Goal: Information Seeking & Learning: Learn about a topic

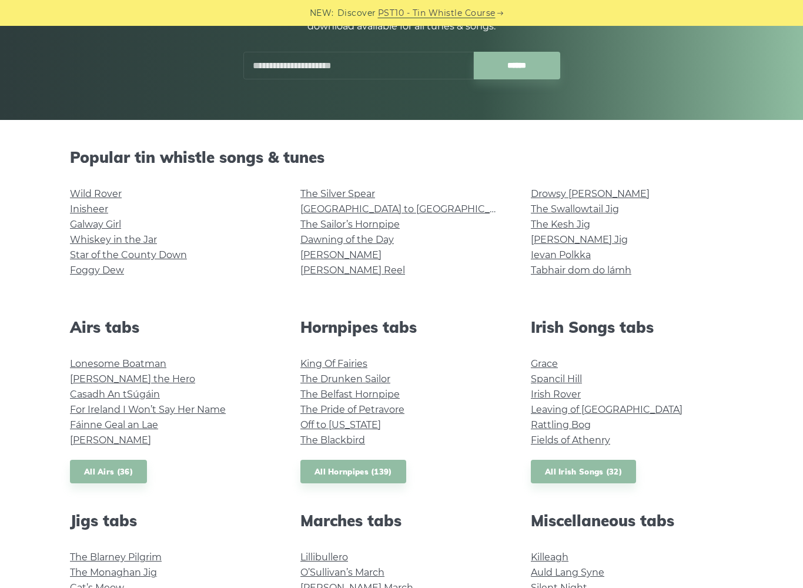
scroll to position [199, 0]
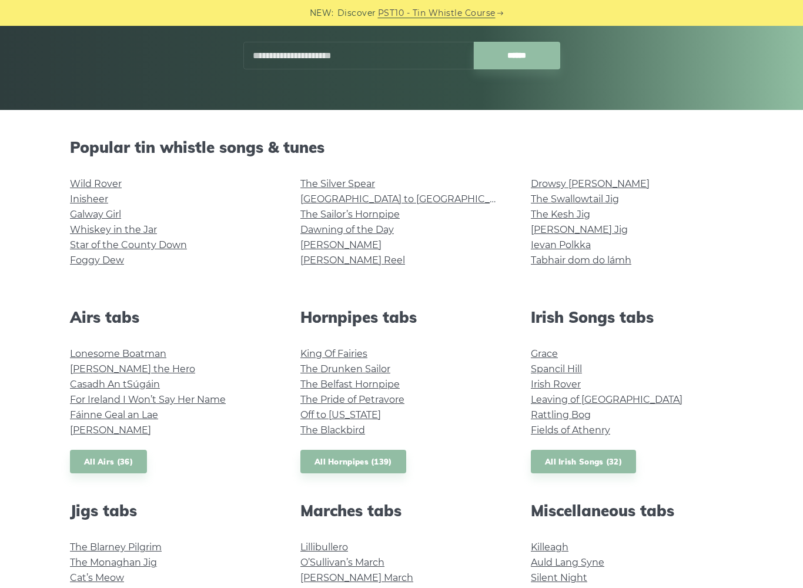
click at [591, 172] on div "Popular tin whistle songs & tunes Wild Rover Inisheer Galway Girl Whiskey in th…" at bounding box center [401, 209] width 691 height 142
click at [586, 186] on link "Drowsy [PERSON_NAME]" at bounding box center [590, 183] width 119 height 11
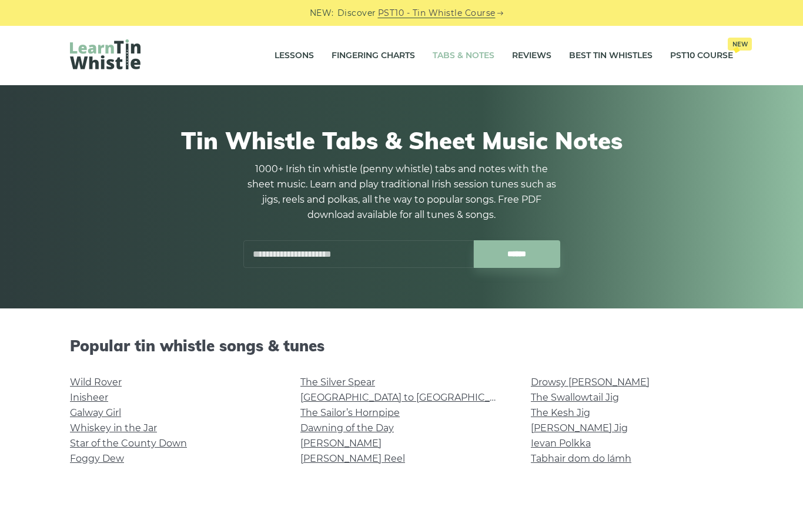
scroll to position [232, 0]
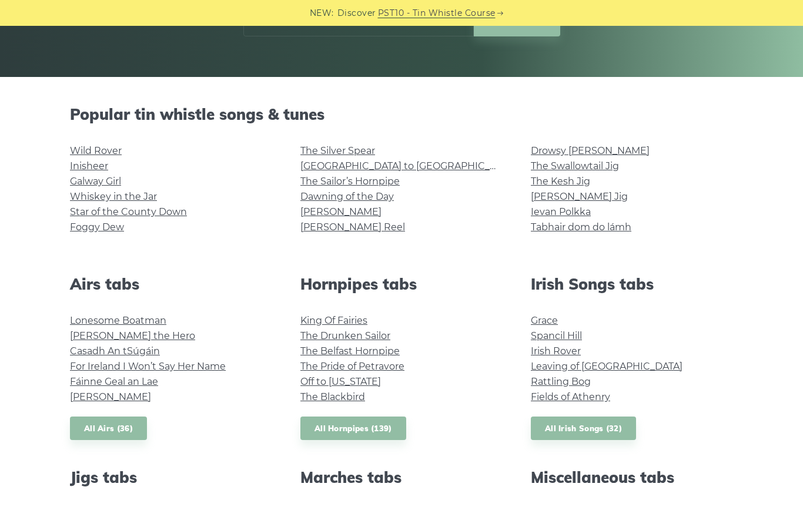
click at [370, 179] on link "The Sailor’s Hornpipe" at bounding box center [349, 181] width 99 height 11
click at [382, 170] on link "[GEOGRAPHIC_DATA] to [GEOGRAPHIC_DATA]" at bounding box center [408, 165] width 217 height 11
click at [364, 153] on link "The Silver Spear" at bounding box center [337, 150] width 75 height 11
click at [387, 201] on link "Dawning of the Day" at bounding box center [346, 196] width 93 height 11
click at [576, 200] on link "[PERSON_NAME] Jig" at bounding box center [579, 196] width 97 height 11
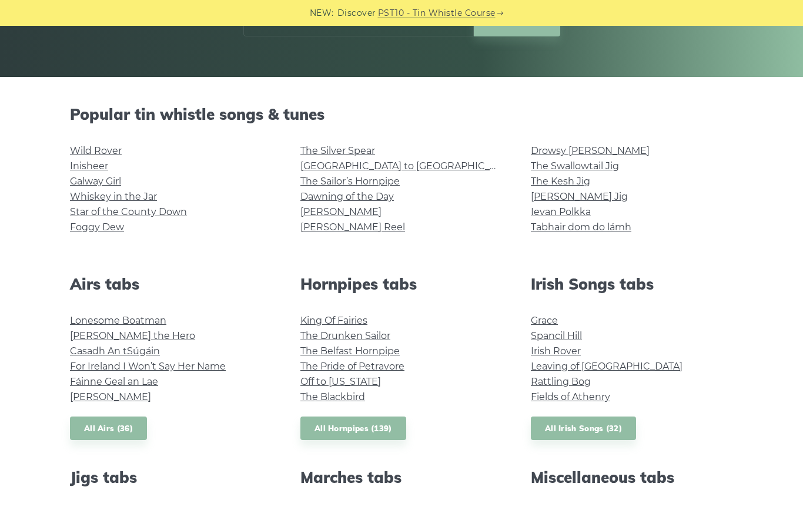
click at [327, 216] on link "[PERSON_NAME]" at bounding box center [340, 211] width 81 height 11
click at [351, 223] on link "[PERSON_NAME] Reel" at bounding box center [352, 226] width 105 height 11
click at [579, 145] on link "Drowsy [PERSON_NAME]" at bounding box center [590, 150] width 119 height 11
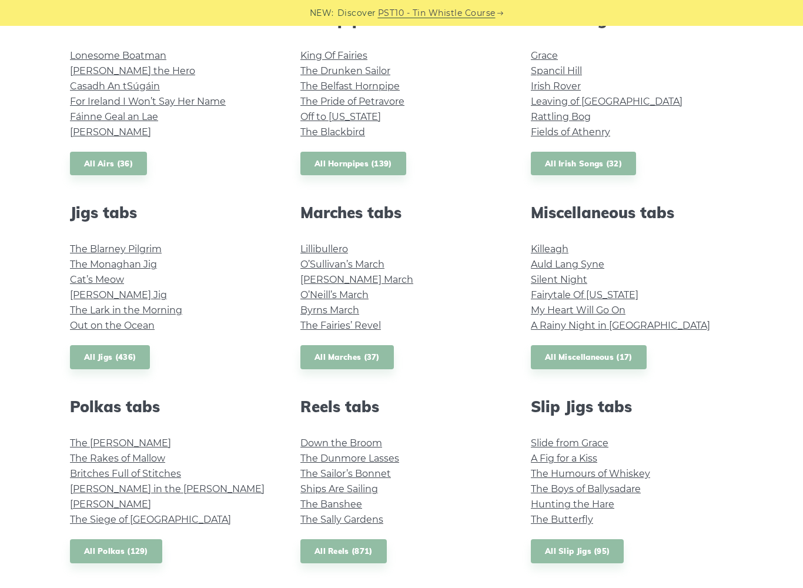
scroll to position [519, 0]
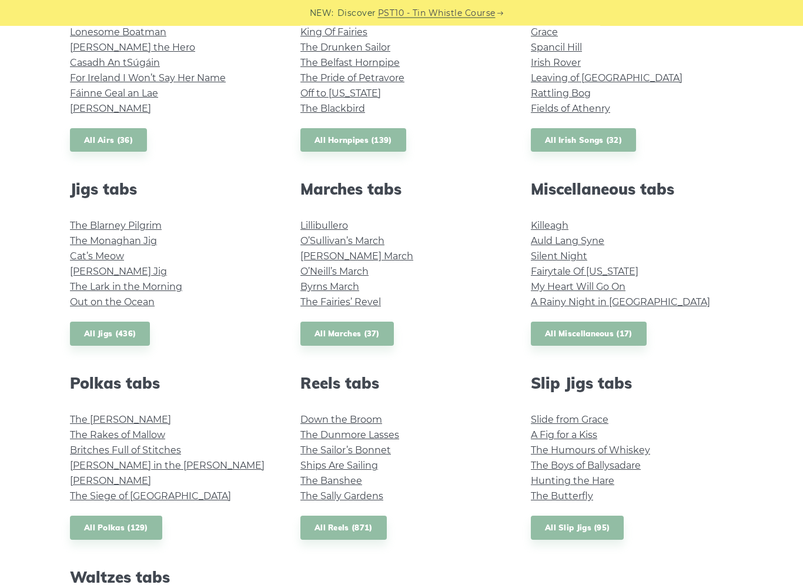
click at [119, 256] on link "Cat’s Meow" at bounding box center [97, 256] width 54 height 11
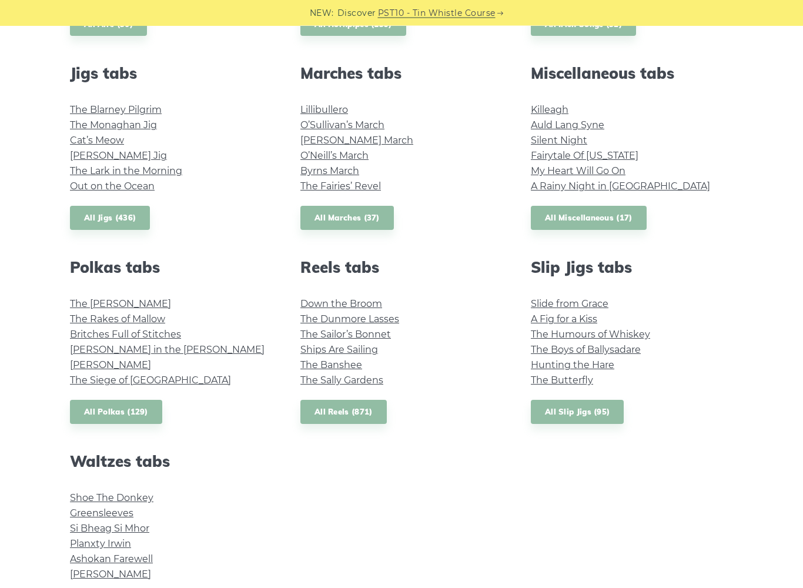
scroll to position [637, 0]
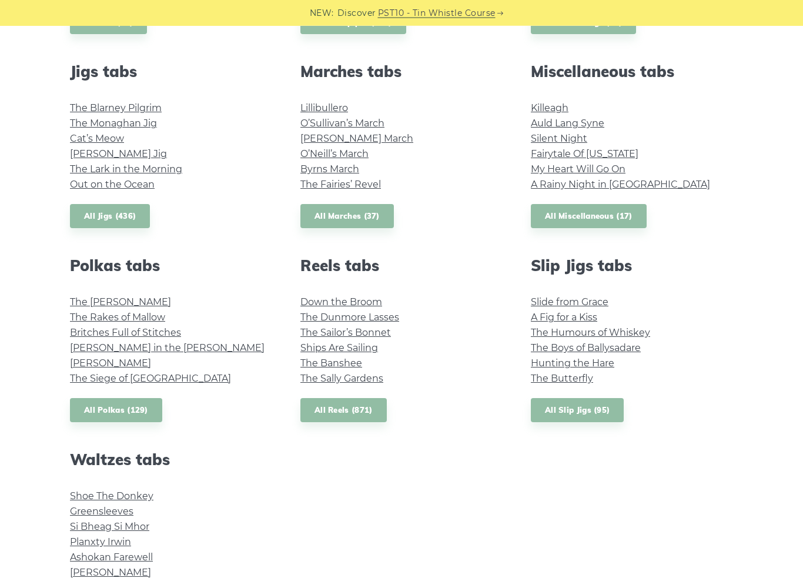
click at [90, 170] on link "The Lark in the Morning" at bounding box center [126, 169] width 112 height 11
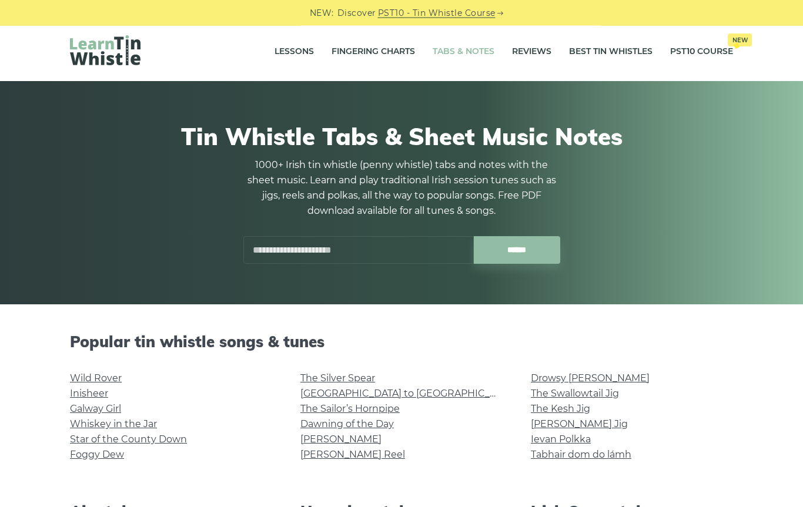
scroll to position [0, 0]
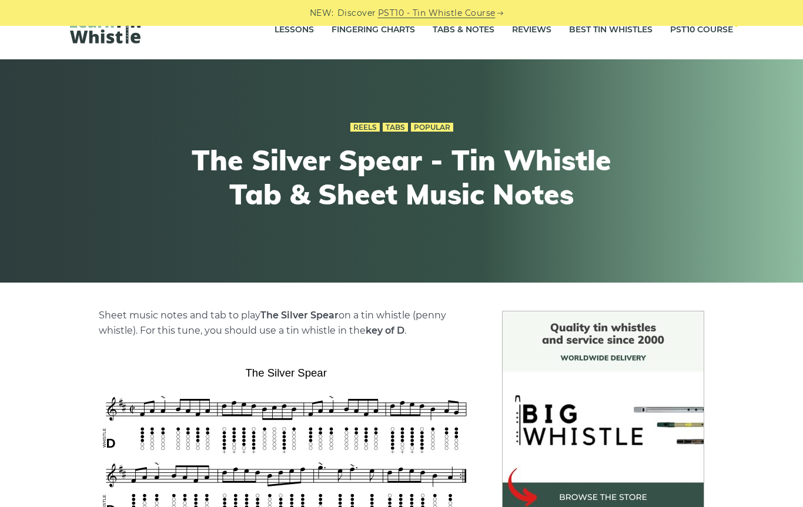
scroll to position [12, 0]
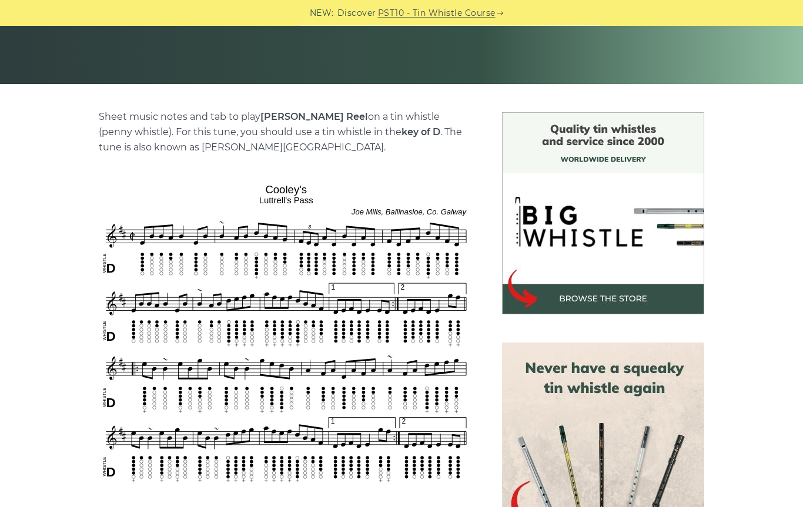
scroll to position [224, 0]
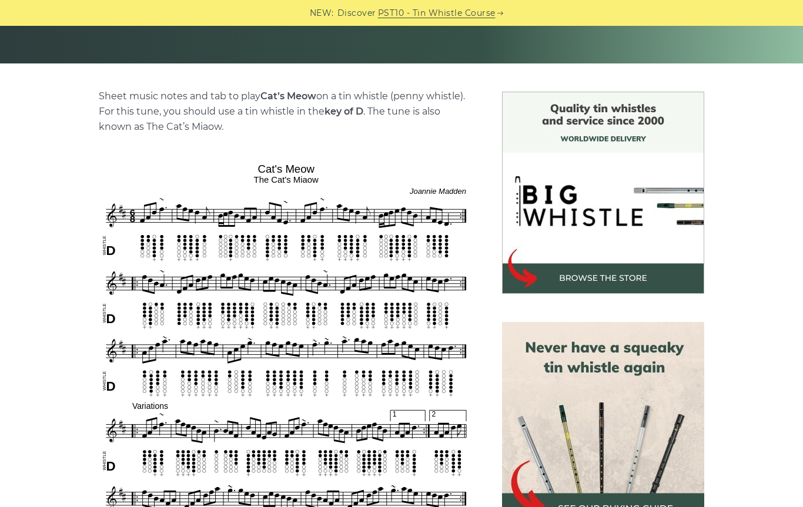
scroll to position [126, 0]
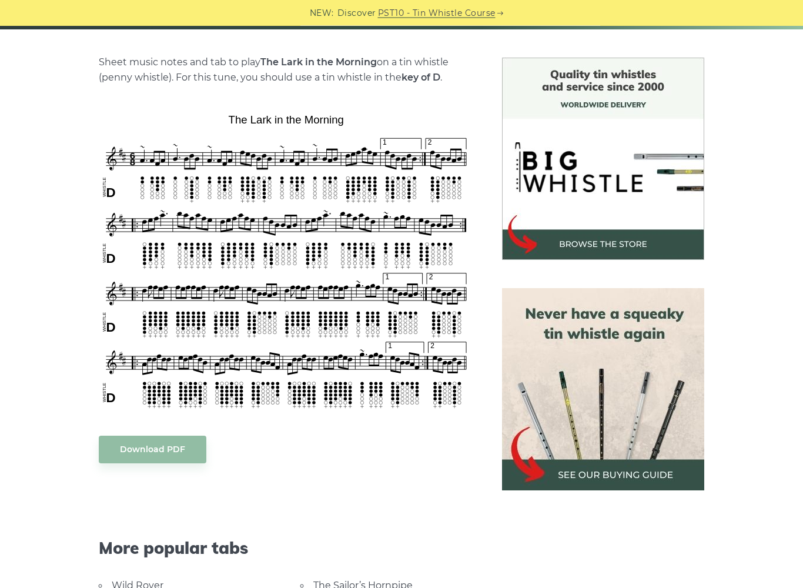
scroll to position [291, 0]
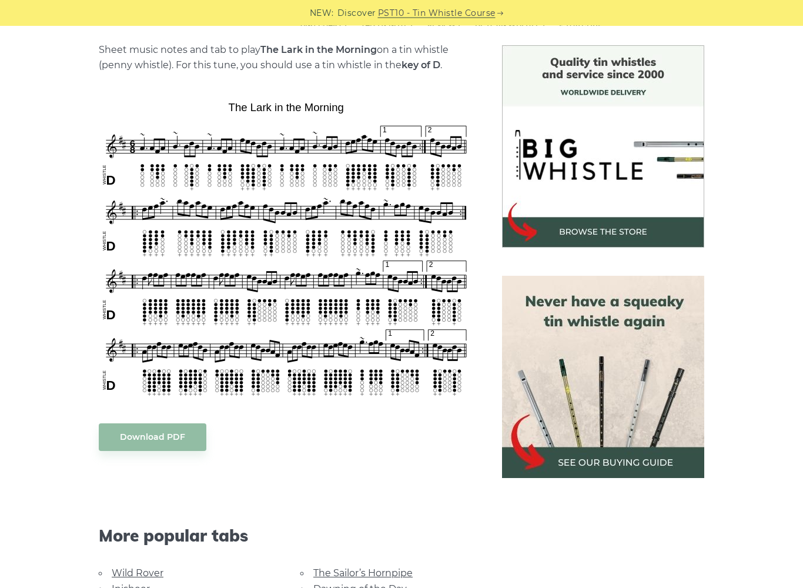
click at [227, 421] on div "Sheet music notes and tab to play The Lark in the Morning on a tin whistle ([PE…" at bounding box center [286, 441] width 375 height 797
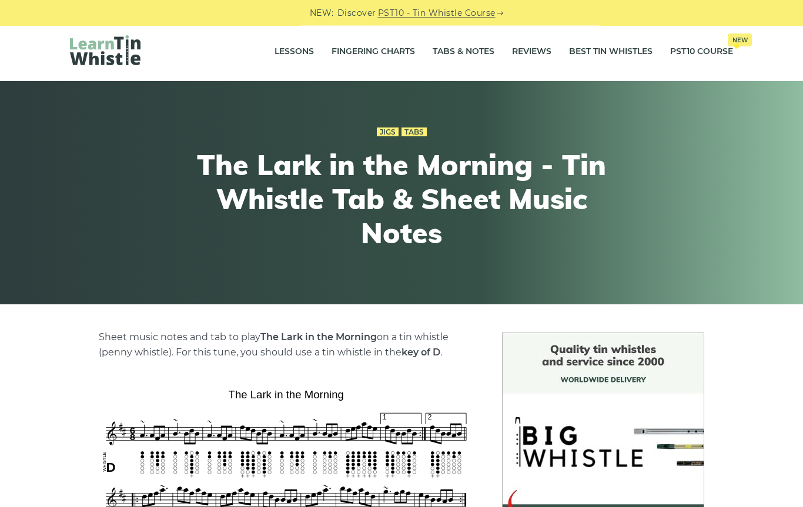
scroll to position [0, 0]
